Goal: Task Accomplishment & Management: Manage account settings

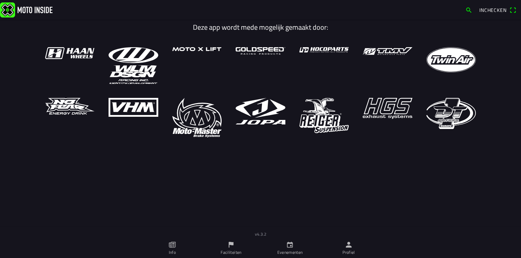
click at [350, 244] on icon "person" at bounding box center [349, 245] width 8 height 8
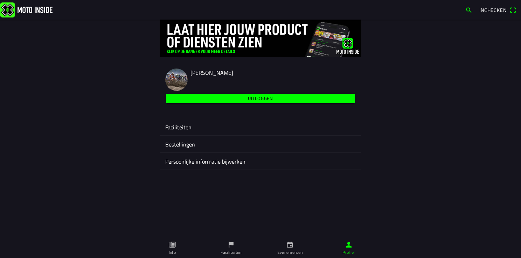
click at [183, 130] on ion-label "Faciliteiten" at bounding box center [260, 127] width 190 height 8
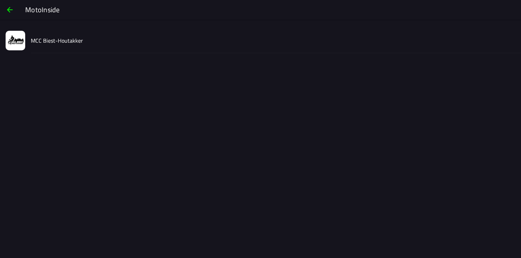
click at [0, 0] on slot "MCC Biest-Houtakker" at bounding box center [0, 0] width 0 height 0
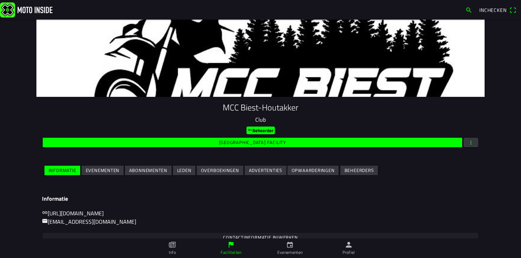
click at [0, 0] on slot "Evenementen" at bounding box center [0, 0] width 0 height 0
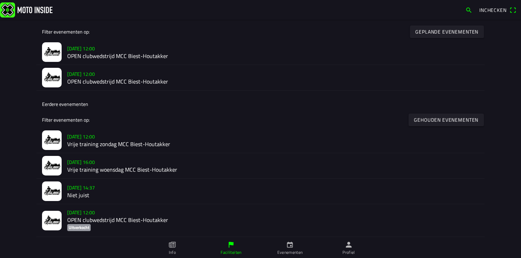
scroll to position [210, 0]
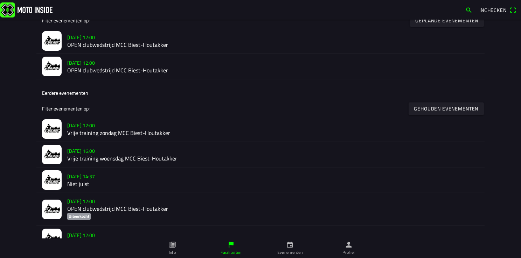
click at [81, 156] on h2 "Vrije training woensdag MCC Biest-Houtakker" at bounding box center [273, 158] width 412 height 7
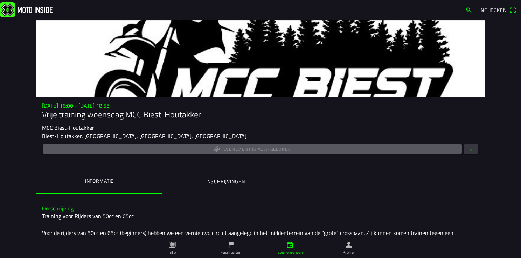
click at [468, 148] on span "button" at bounding box center [471, 149] width 6 height 9
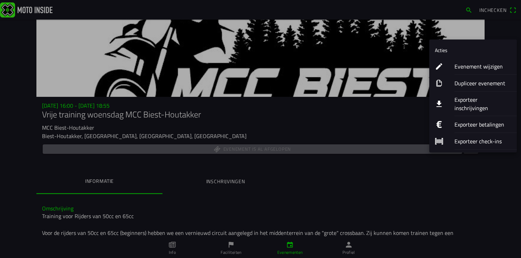
click at [462, 85] on ion-label "Dupliceer evenement" at bounding box center [482, 83] width 57 height 8
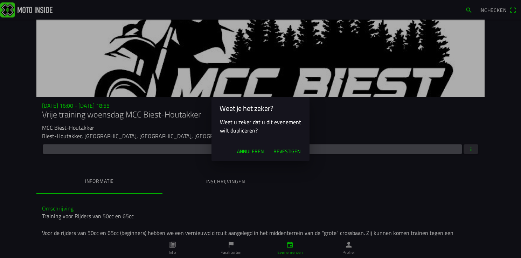
click at [285, 153] on span "Bevestigen" at bounding box center [286, 151] width 27 height 7
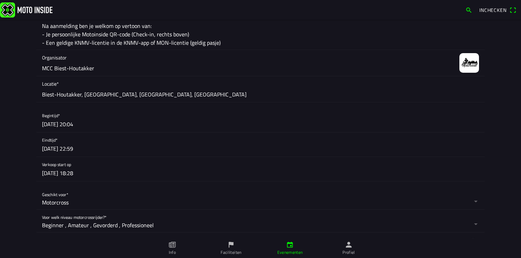
scroll to position [245, 0]
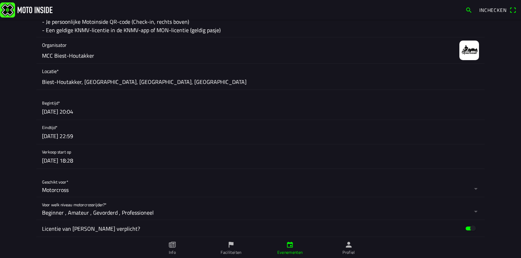
click at [50, 114] on button "button" at bounding box center [263, 108] width 442 height 24
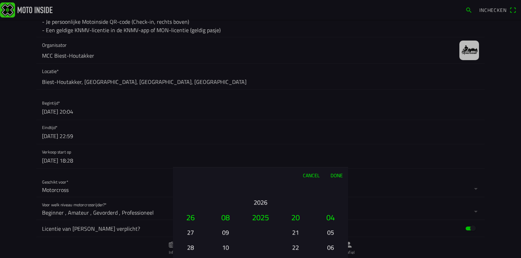
click at [189, 233] on button "27" at bounding box center [191, 232] width 24 height 12
drag, startPoint x: 295, startPoint y: 188, endPoint x: 295, endPoint y: 250, distance: 61.6
click at [295, 250] on button "18" at bounding box center [296, 249] width 24 height 12
drag, startPoint x: 330, startPoint y: 215, endPoint x: 326, endPoint y: 275, distance: 60.4
click at [326, 258] on html "Inchecken Foto wijzigen Evenementnaam* Vrije training woensdag MCC Biest-Houtak…" at bounding box center [260, 129] width 521 height 258
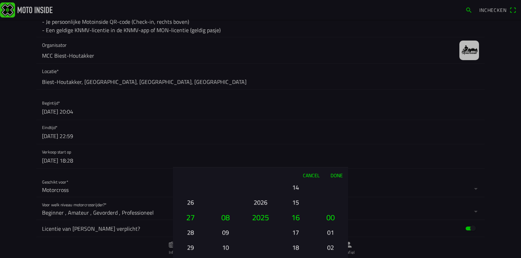
click at [333, 176] on button "Done" at bounding box center [336, 175] width 23 height 15
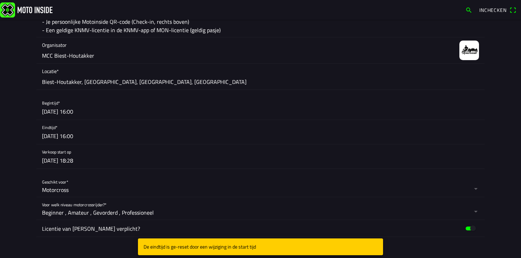
click at [79, 137] on button "button" at bounding box center [263, 132] width 442 height 24
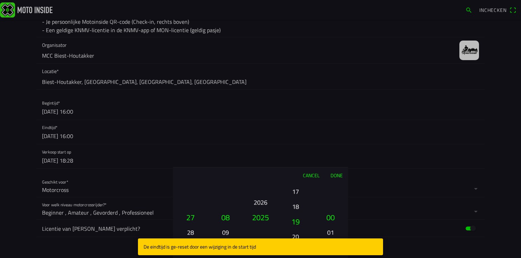
drag, startPoint x: 296, startPoint y: 227, endPoint x: 300, endPoint y: 189, distance: 38.4
click at [300, 189] on button "17" at bounding box center [296, 192] width 24 height 12
click at [297, 200] on button "18" at bounding box center [296, 202] width 24 height 12
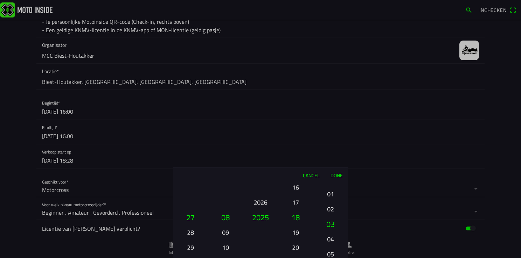
drag, startPoint x: 329, startPoint y: 199, endPoint x: 327, endPoint y: 150, distance: 49.1
click at [327, 163] on ion-picker "Cancel Done 01 02 03 04 05 06 07 08 09 10 11 12 13 14 15 16 17 18 19 20 21 22 2…" at bounding box center [260, 129] width 521 height 258
drag, startPoint x: 331, startPoint y: 218, endPoint x: 330, endPoint y: 108, distance: 110.6
click at [331, 137] on ion-picker "Cancel Done 01 02 03 04 05 06 07 08 09 10 11 12 13 14 15 16 17 18 19 20 21 22 2…" at bounding box center [260, 129] width 521 height 258
drag, startPoint x: 333, startPoint y: 248, endPoint x: 337, endPoint y: 100, distance: 147.4
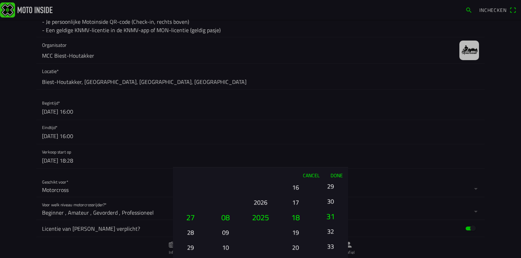
click at [336, 104] on ion-picker "Cancel Done 01 02 03 04 05 06 07 08 09 10 11 12 13 14 15 16 17 18 19 20 21 22 2…" at bounding box center [260, 129] width 521 height 258
drag, startPoint x: 331, startPoint y: 250, endPoint x: 325, endPoint y: 125, distance: 124.8
click at [324, 126] on ion-picker "Cancel Done 01 02 03 04 05 06 07 08 09 10 11 12 13 14 15 16 17 18 19 20 21 22 2…" at bounding box center [260, 129] width 521 height 258
drag, startPoint x: 327, startPoint y: 202, endPoint x: 329, endPoint y: 258, distance: 56.4
click at [329, 258] on button "58" at bounding box center [331, 260] width 24 height 12
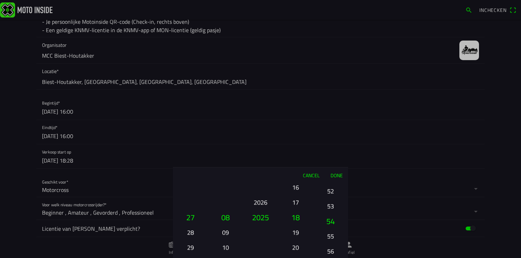
click at [327, 235] on button "55" at bounding box center [331, 236] width 24 height 12
click at [337, 176] on button "Done" at bounding box center [336, 175] width 23 height 15
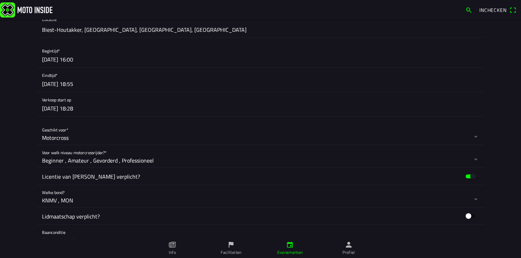
scroll to position [315, 0]
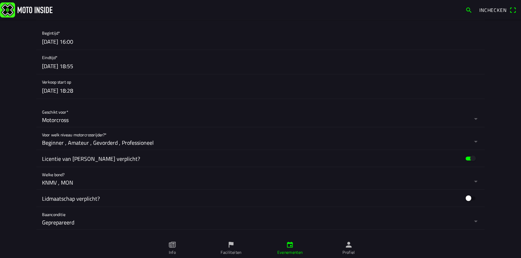
click at [51, 124] on button "button" at bounding box center [263, 116] width 442 height 22
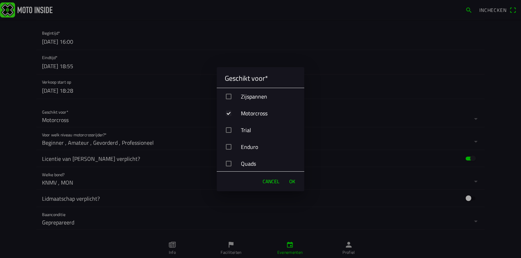
click at [225, 146] on div "Enduro" at bounding box center [263, 147] width 82 height 18
click at [291, 181] on span "OK" at bounding box center [292, 181] width 6 height 7
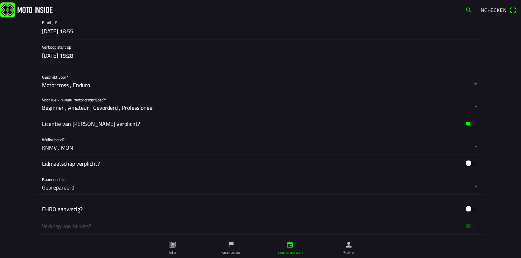
scroll to position [385, 0]
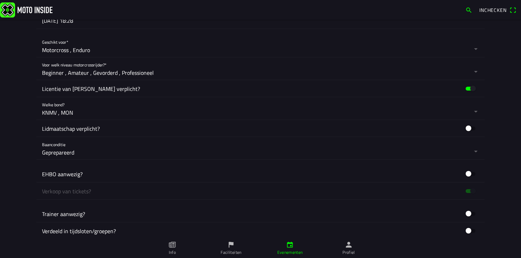
click at [56, 151] on button "button" at bounding box center [263, 148] width 442 height 22
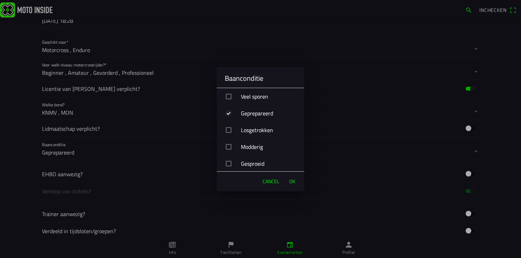
click at [228, 96] on div "button" at bounding box center [229, 97] width 6 height 6
click at [227, 165] on div "button" at bounding box center [229, 164] width 6 height 6
click at [229, 96] on div "button" at bounding box center [228, 96] width 4 height 4
click at [230, 114] on div "button" at bounding box center [229, 114] width 6 height 6
click at [228, 166] on div "button" at bounding box center [229, 164] width 6 height 6
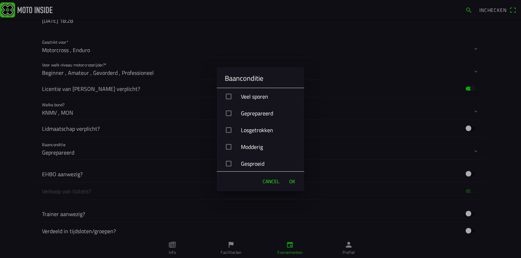
click at [291, 182] on span "OK" at bounding box center [292, 181] width 6 height 7
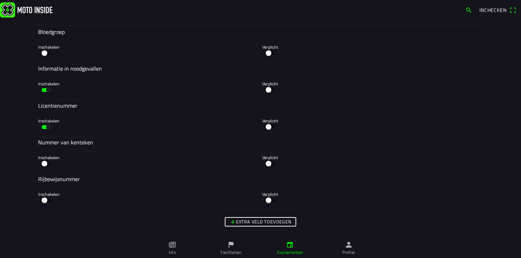
scroll to position [2131, 0]
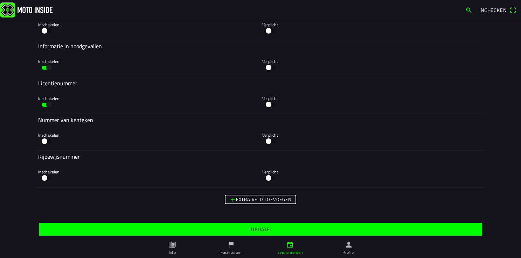
click at [0, 0] on slot "Update" at bounding box center [0, 0] width 0 height 0
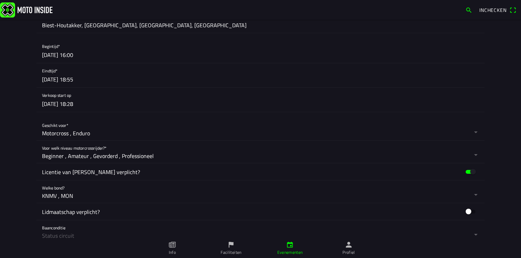
scroll to position [350, 0]
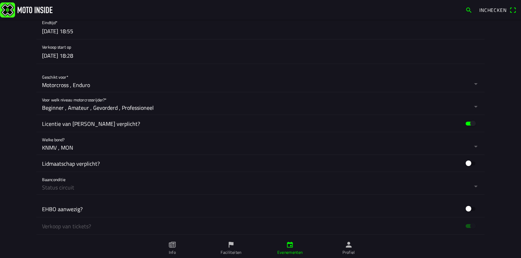
click at [56, 188] on button "button" at bounding box center [263, 183] width 442 height 22
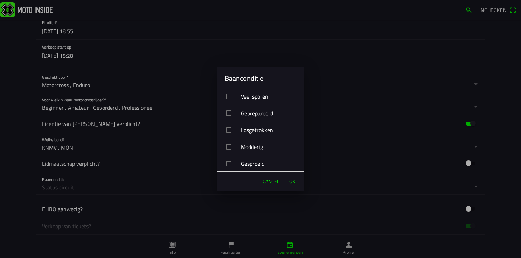
click at [228, 97] on div "button" at bounding box center [229, 97] width 6 height 6
click at [291, 182] on span "OK" at bounding box center [292, 181] width 6 height 7
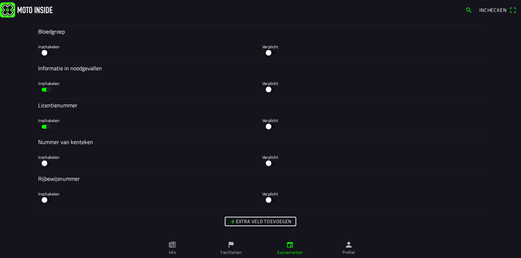
scroll to position [2142, 0]
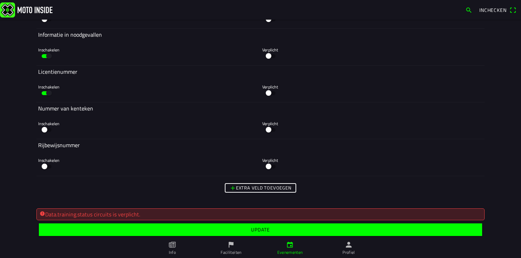
click at [0, 0] on slot "Update" at bounding box center [0, 0] width 0 height 0
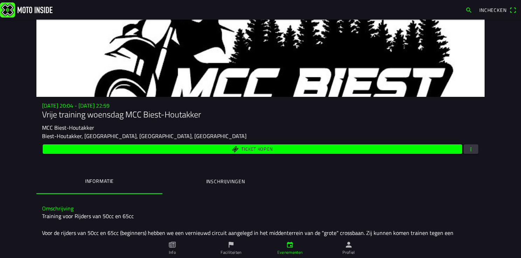
click at [349, 250] on ion-label "Profiel" at bounding box center [348, 253] width 13 height 6
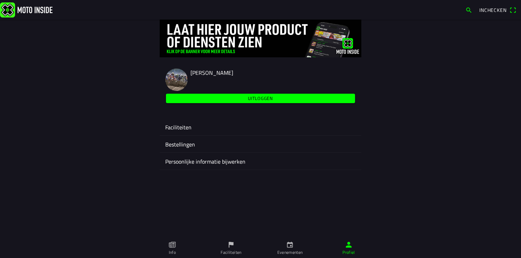
click at [176, 122] on div "Faciliteiten" at bounding box center [260, 127] width 190 height 17
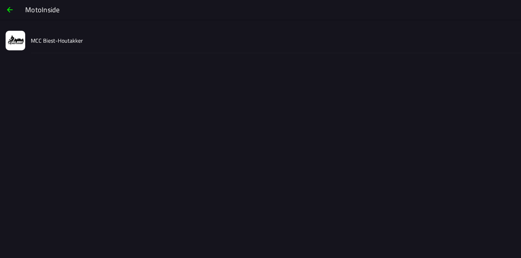
click at [35, 45] on div "MCC Biest-Houtakker" at bounding box center [273, 40] width 484 height 25
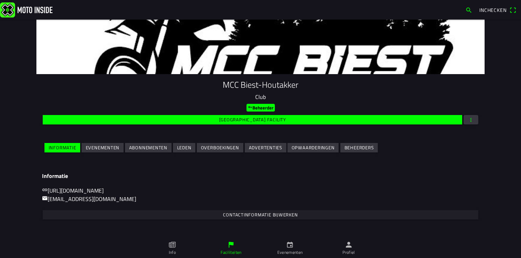
scroll to position [35, 0]
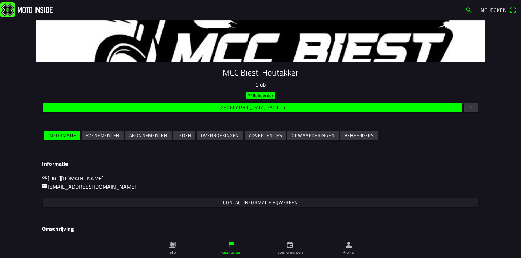
click at [0, 0] on slot "Evenementen" at bounding box center [0, 0] width 0 height 0
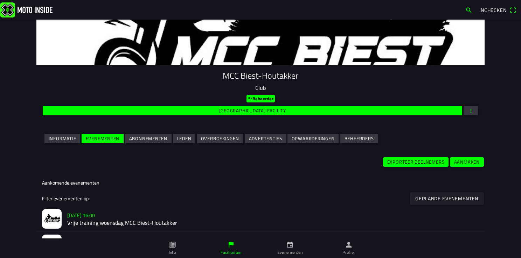
scroll to position [105, 0]
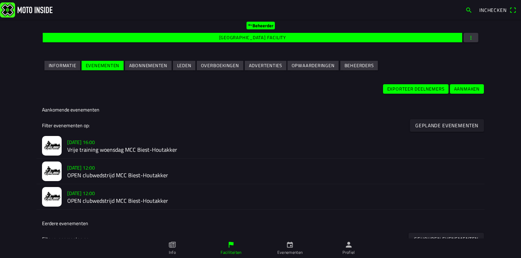
click at [115, 150] on h2 "Vrije training woensdag MCC Biest-Houtakker" at bounding box center [273, 150] width 412 height 7
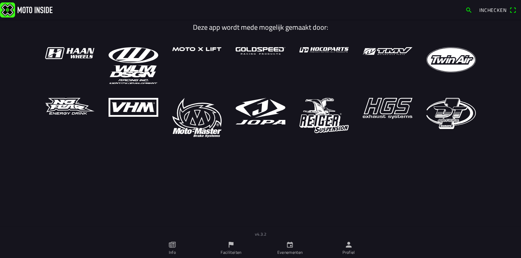
click at [355, 253] on ion-label "Profiel" at bounding box center [348, 253] width 13 height 6
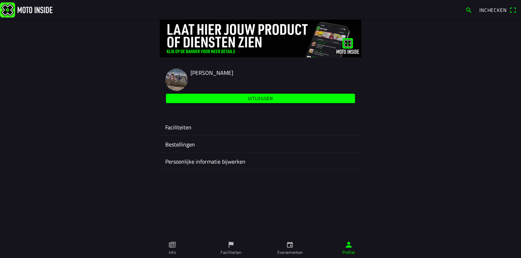
click at [181, 128] on ion-label "Faciliteiten" at bounding box center [260, 127] width 190 height 8
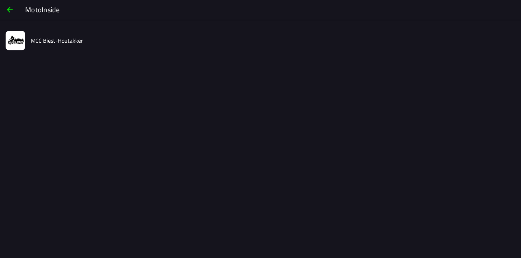
click at [0, 0] on slot "MCC Biest-Houtakker" at bounding box center [0, 0] width 0 height 0
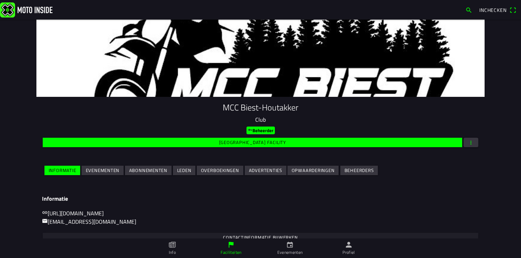
click at [0, 0] on slot "Evenementen" at bounding box center [0, 0] width 0 height 0
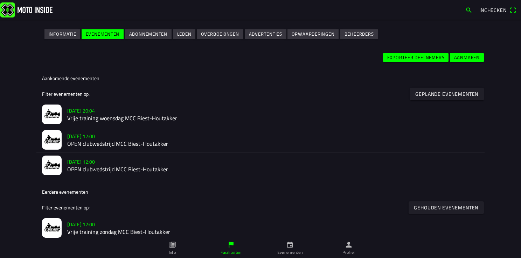
scroll to position [140, 0]
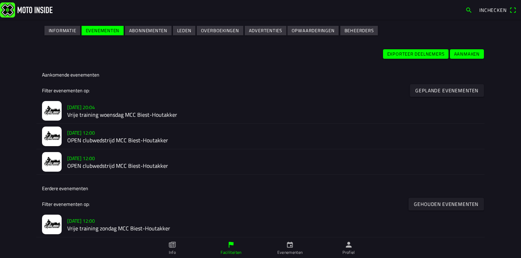
click at [78, 113] on h2 "Vrije training woensdag MCC Biest-Houtakker" at bounding box center [273, 115] width 412 height 7
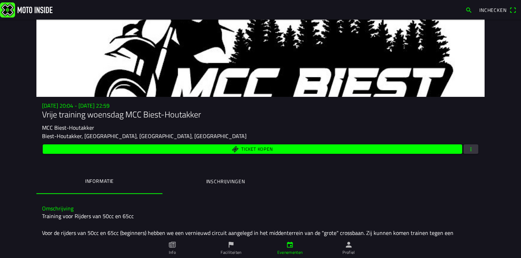
click at [224, 179] on ion-label "Inschrijvingen" at bounding box center [225, 182] width 39 height 8
